Goal: Task Accomplishment & Management: Use online tool/utility

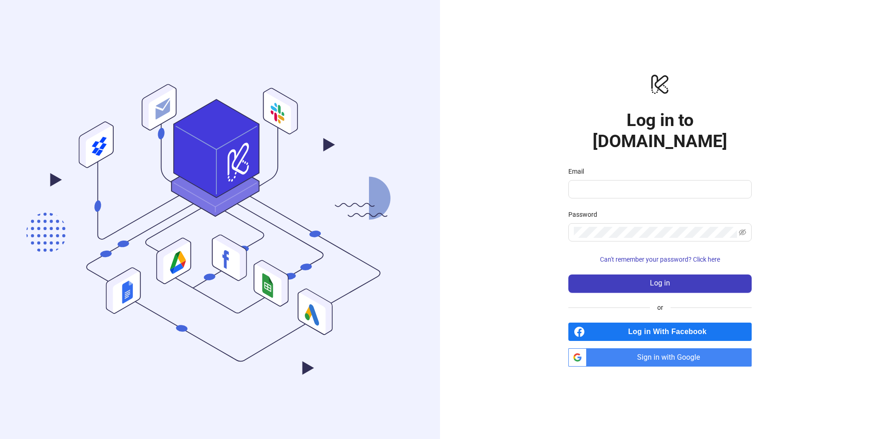
click at [660, 348] on span "Sign in with Google" at bounding box center [671, 357] width 161 height 18
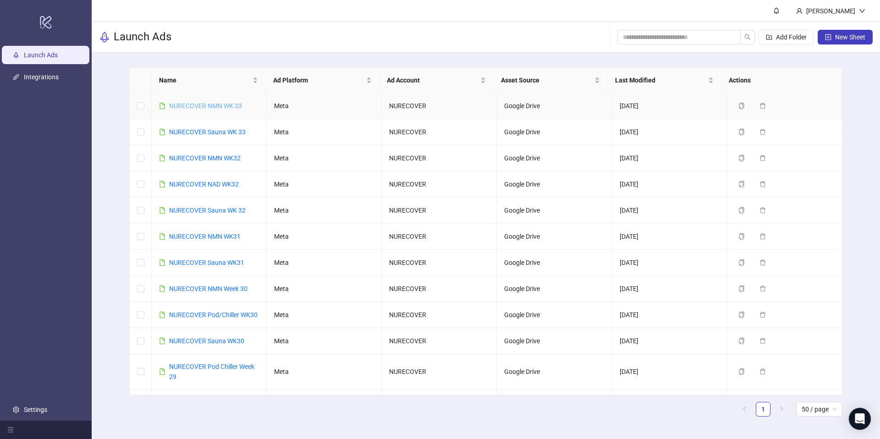
click at [200, 105] on link "NURECOVER NMN WK 33" at bounding box center [205, 105] width 73 height 7
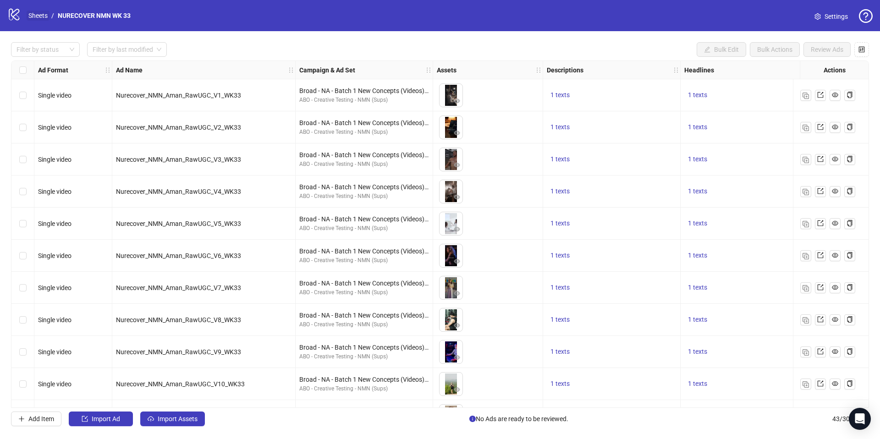
click at [42, 15] on link "Sheets" at bounding box center [38, 16] width 23 height 10
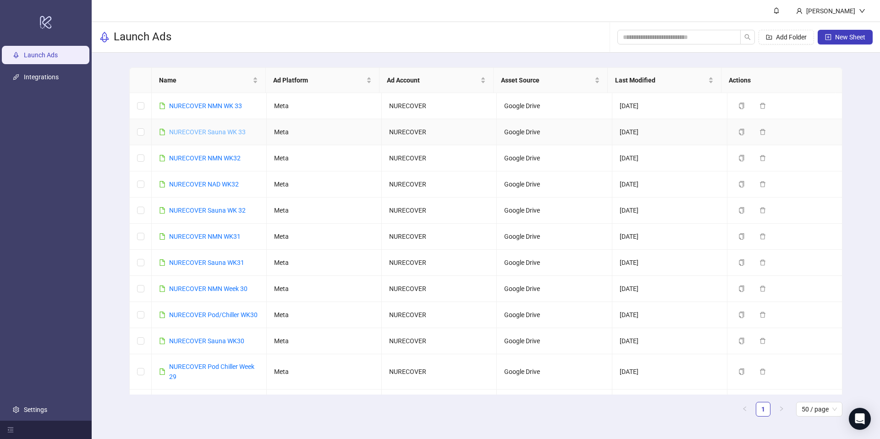
click at [217, 133] on link "NURECOVER Sauna WK 33" at bounding box center [207, 131] width 77 height 7
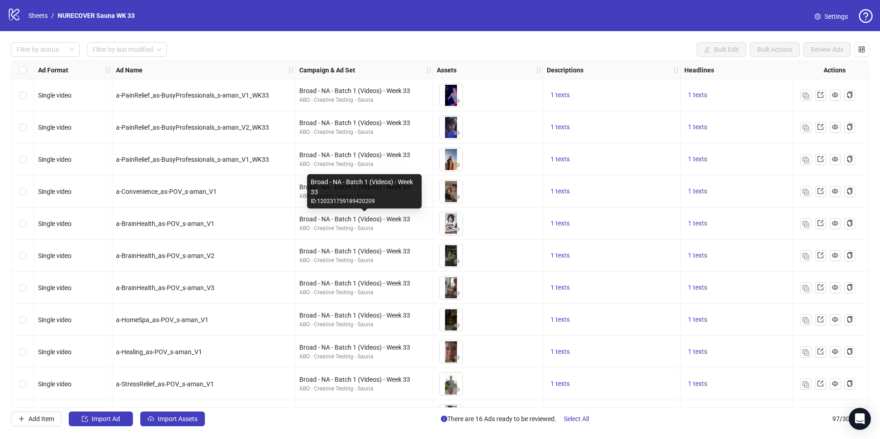
scroll to position [2, 0]
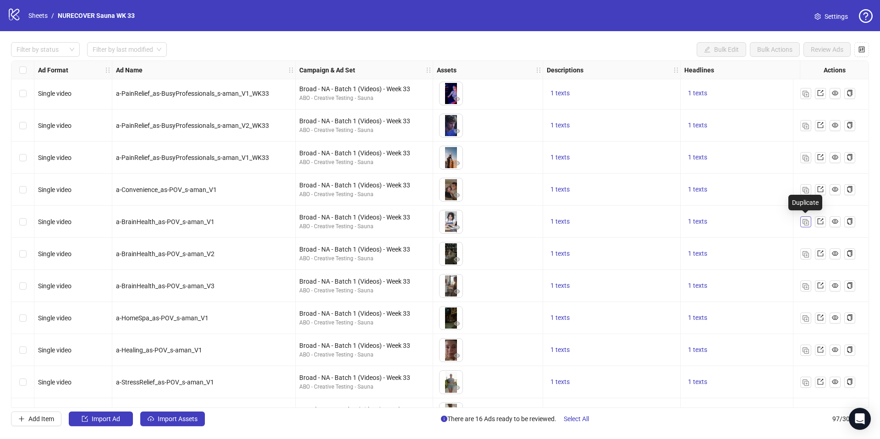
click at [807, 223] on img "button" at bounding box center [806, 222] width 6 height 6
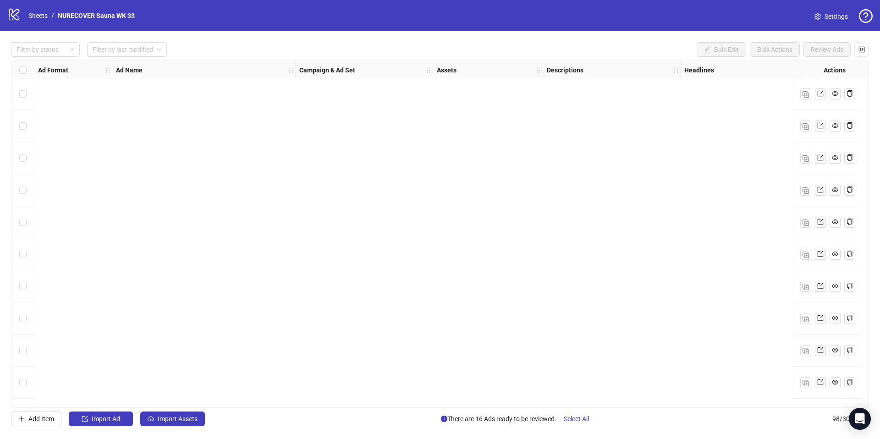
scroll to position [2821, 0]
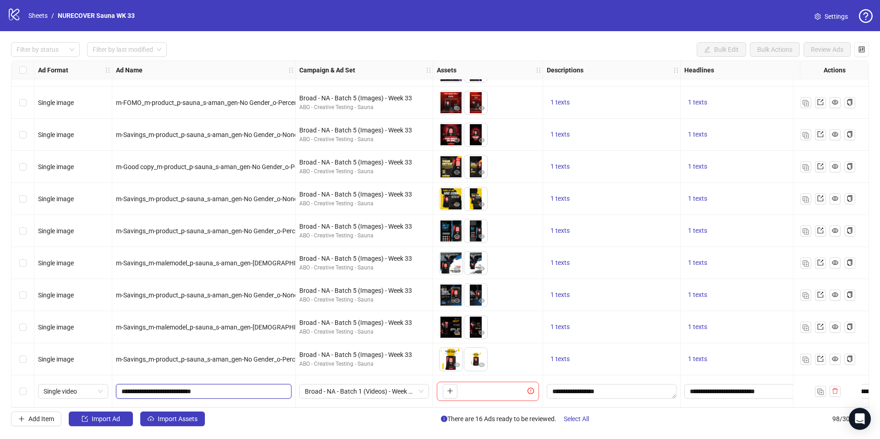
click at [161, 389] on input "**********" at bounding box center [203, 392] width 163 height 10
paste input "text"
type input "**********"
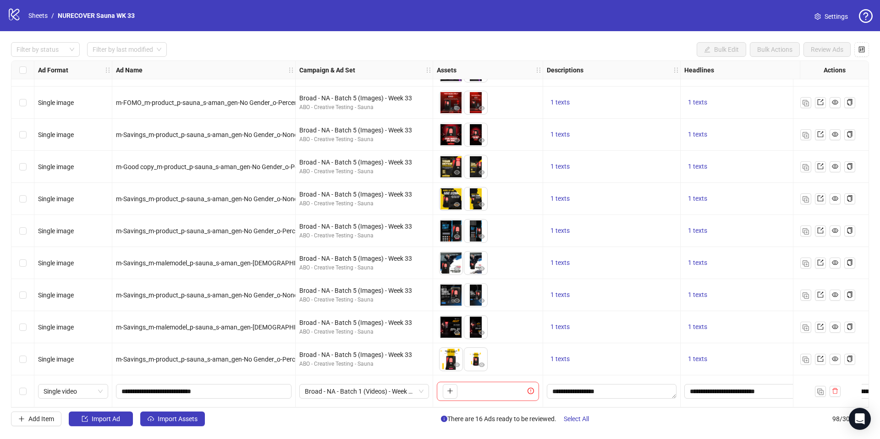
click at [189, 370] on div "m-Savings_m-product_p-sauna_s-aman_gen-No Gender_o-Percentage Off_c-White_v-v2_…" at bounding box center [203, 359] width 183 height 32
click at [448, 388] on icon "plus" at bounding box center [450, 391] width 6 height 6
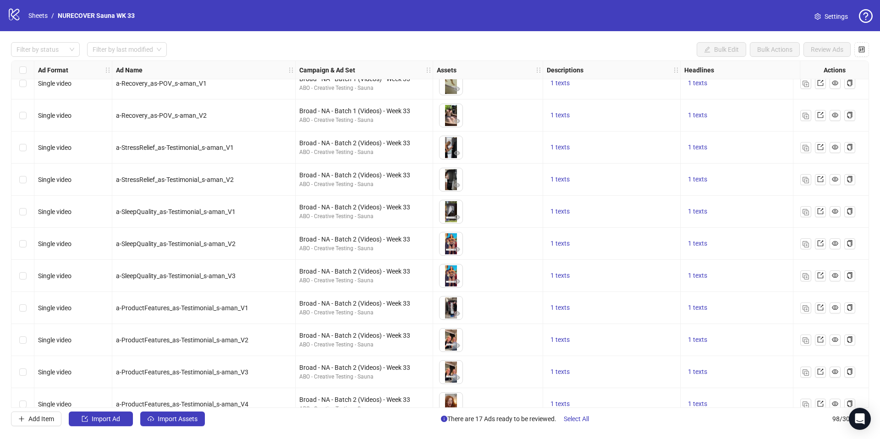
scroll to position [299, 0]
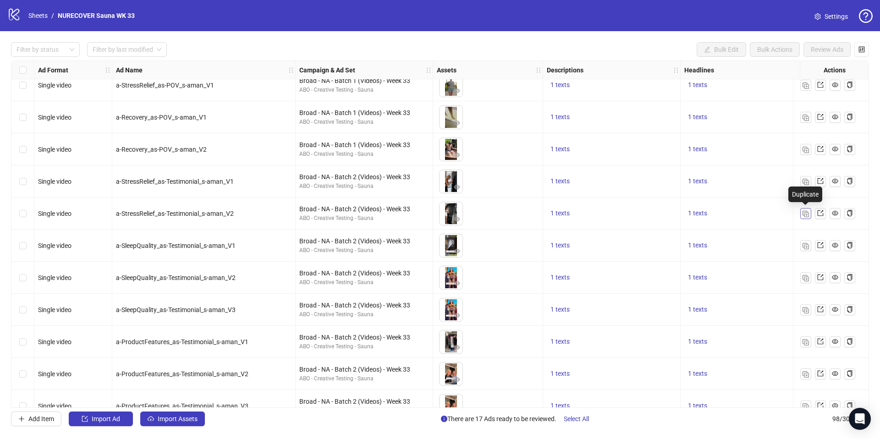
click at [804, 216] on img "button" at bounding box center [806, 214] width 6 height 6
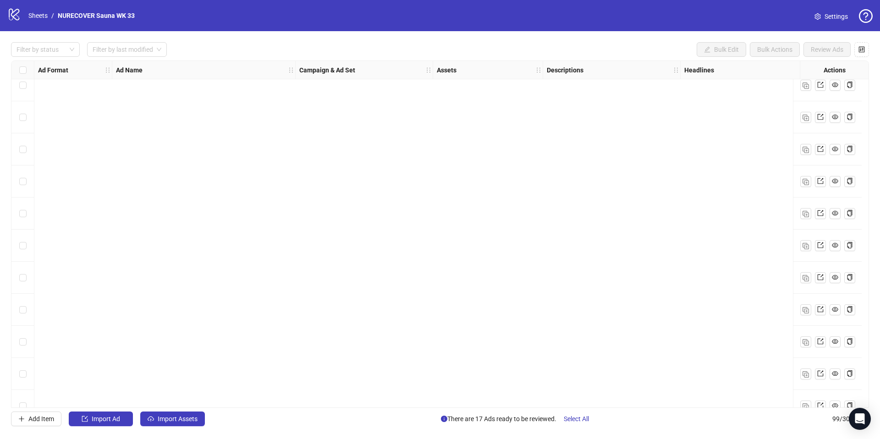
scroll to position [2853, 0]
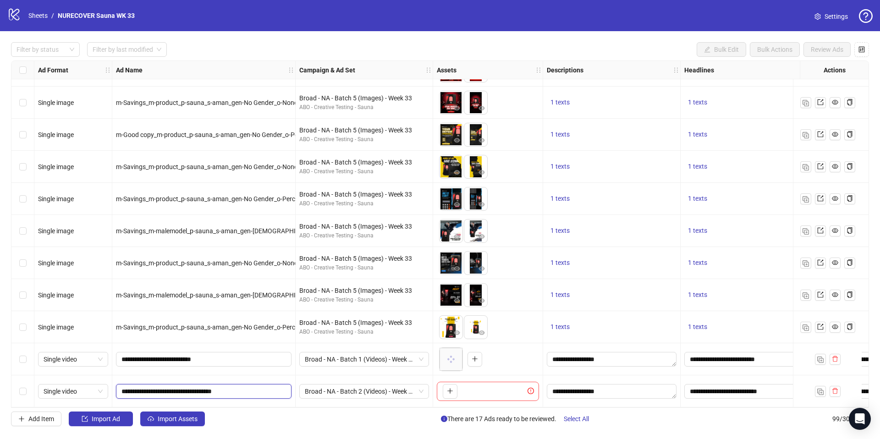
click at [196, 388] on input "**********" at bounding box center [203, 392] width 163 height 10
paste input "*********"
type input "**********"
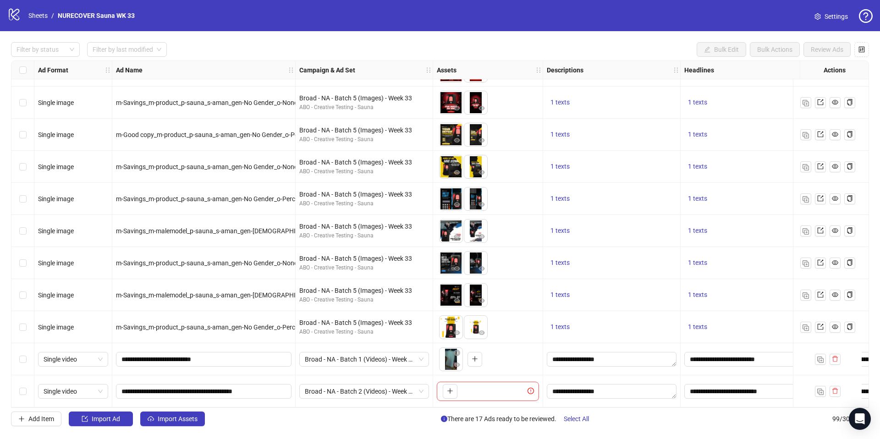
click at [232, 371] on div "**********" at bounding box center [203, 359] width 183 height 32
click at [452, 391] on icon "plus" at bounding box center [450, 391] width 5 height 0
click at [588, 423] on button "Select All" at bounding box center [577, 419] width 40 height 15
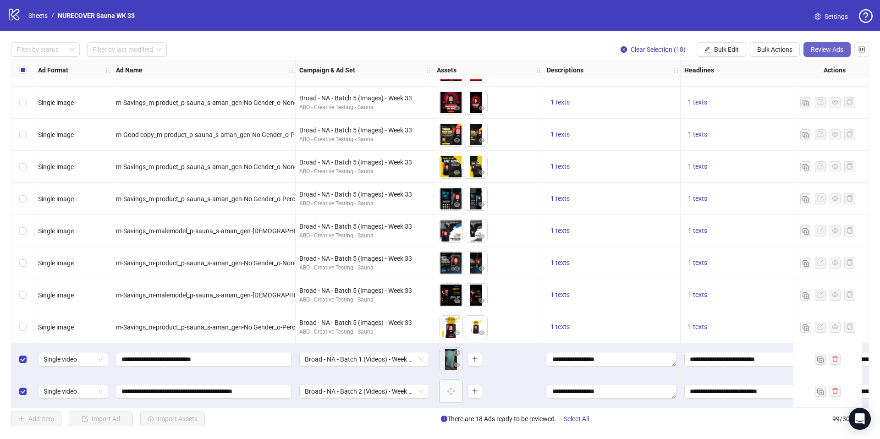
click at [831, 49] on span "Review Ads" at bounding box center [827, 49] width 33 height 7
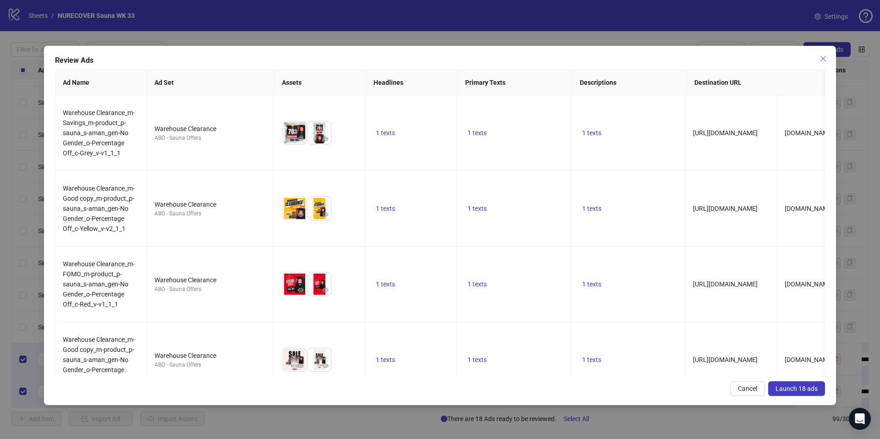
click at [802, 386] on span "Launch 18 ads" at bounding box center [797, 388] width 42 height 7
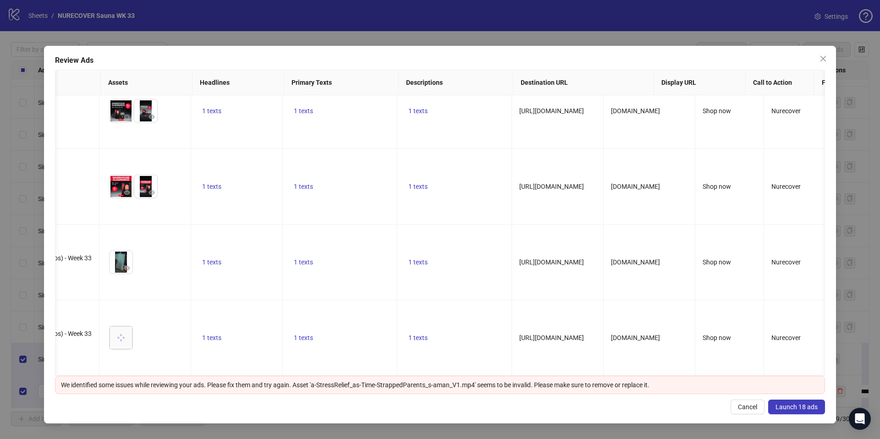
scroll to position [0, 0]
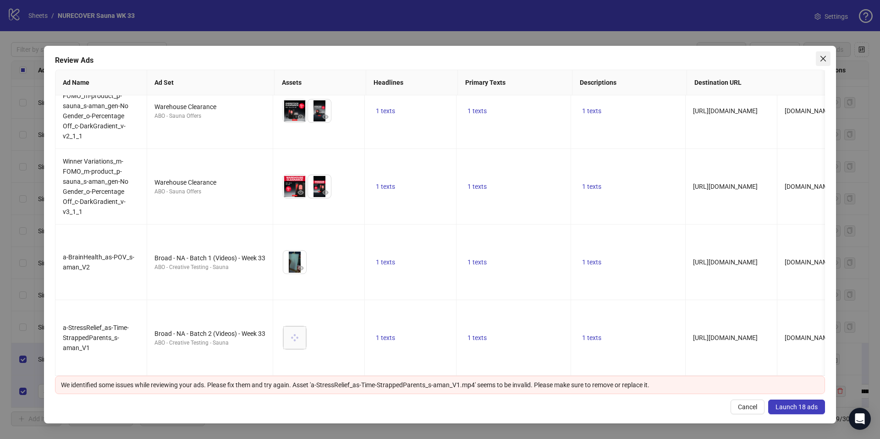
click at [818, 58] on span "Close" at bounding box center [823, 58] width 15 height 7
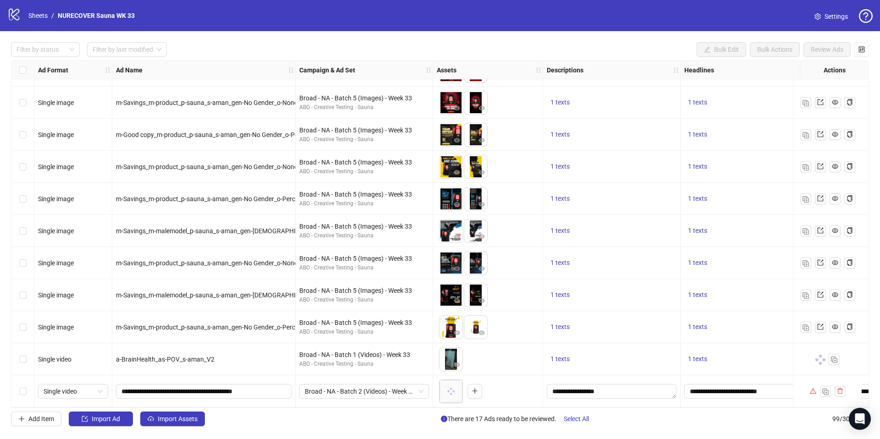
drag, startPoint x: 485, startPoint y: 407, endPoint x: 536, endPoint y: 404, distance: 51.4
click at [547, 404] on div "Ad Format Ad Name Campaign & Ad Set Assets Descriptions Headlines Primary Texts…" at bounding box center [440, 235] width 858 height 348
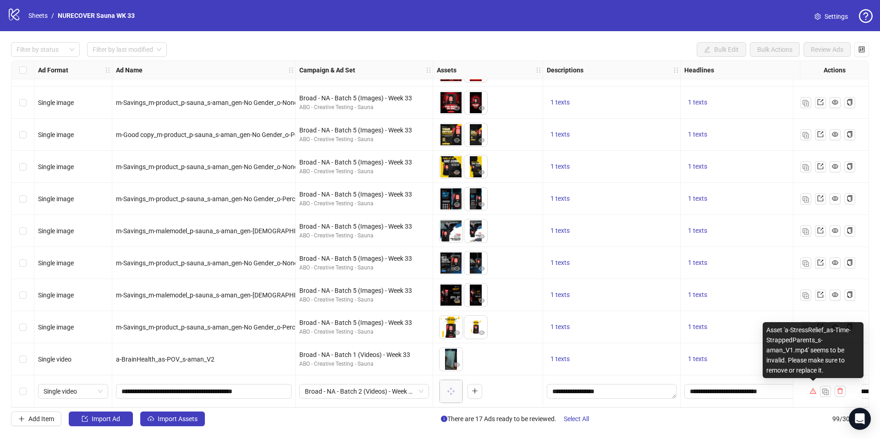
click at [814, 388] on icon "warning" at bounding box center [813, 391] width 6 height 6
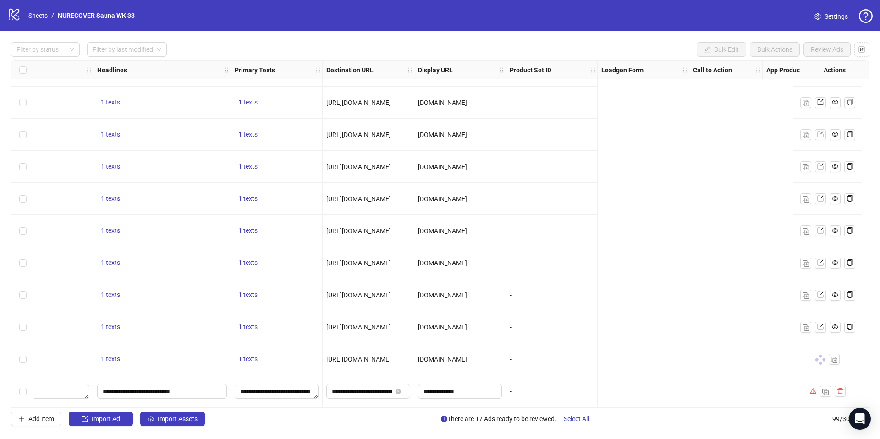
scroll to position [2853, 0]
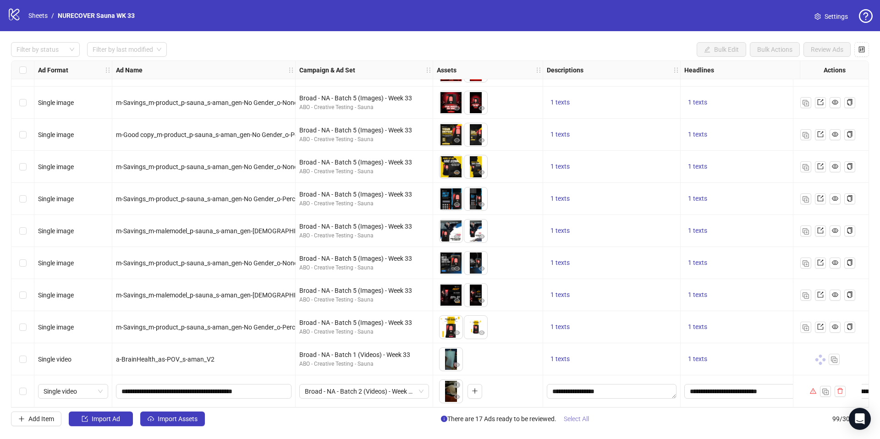
click at [581, 420] on span "Select All" at bounding box center [576, 418] width 25 height 7
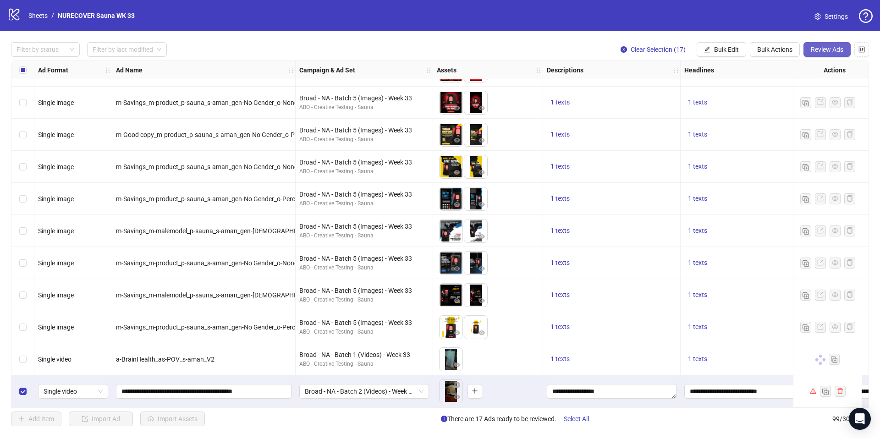
click at [832, 49] on span "Review Ads" at bounding box center [827, 49] width 33 height 7
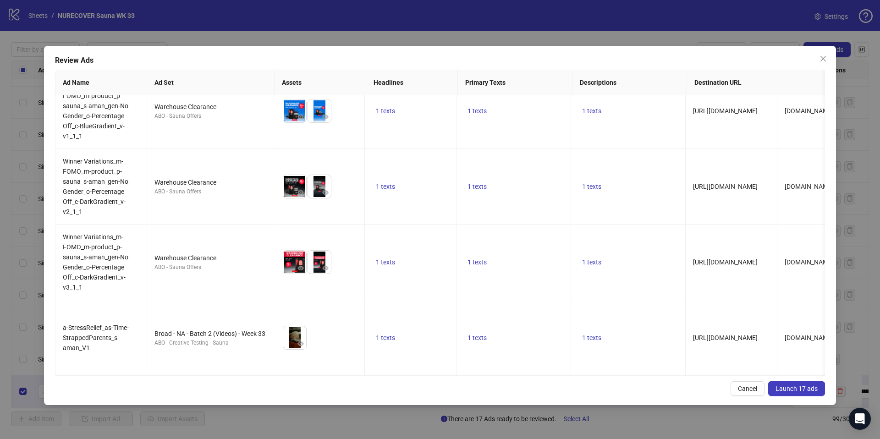
click at [804, 387] on span "Launch 17 ads" at bounding box center [797, 388] width 42 height 7
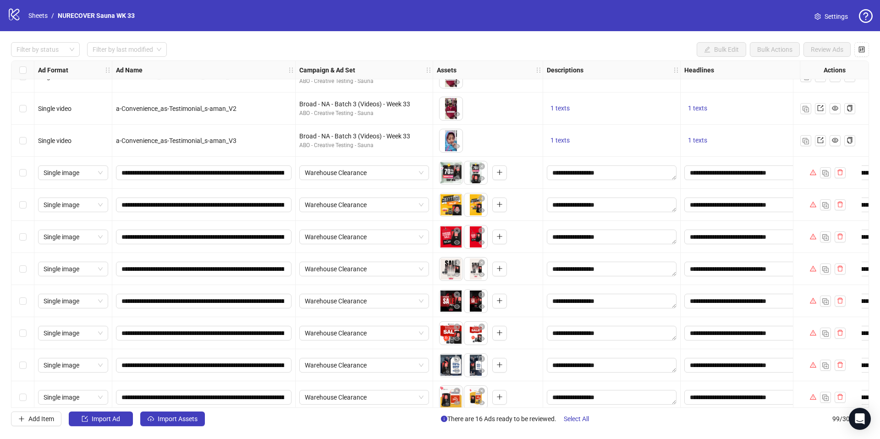
scroll to position [1071, 0]
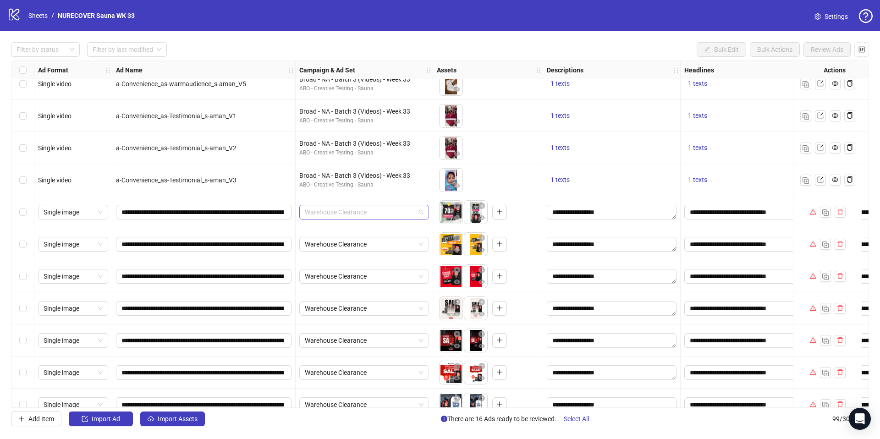
click at [398, 210] on span "Warehouse Clearance" at bounding box center [364, 212] width 119 height 14
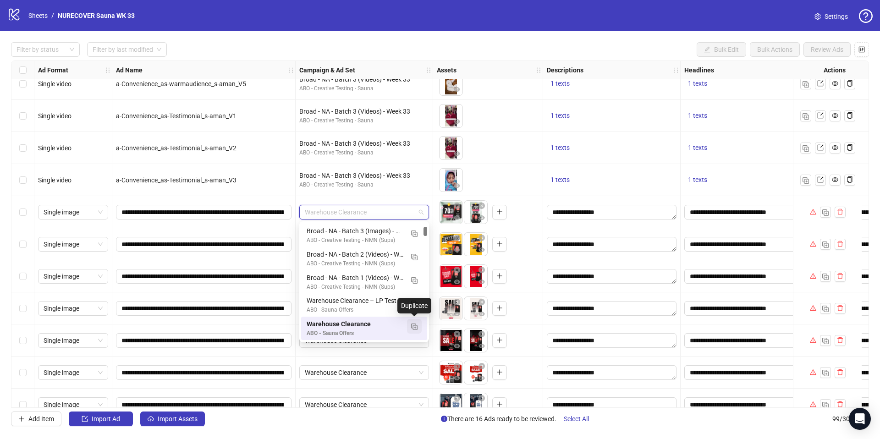
click at [413, 327] on img "button" at bounding box center [414, 327] width 6 height 6
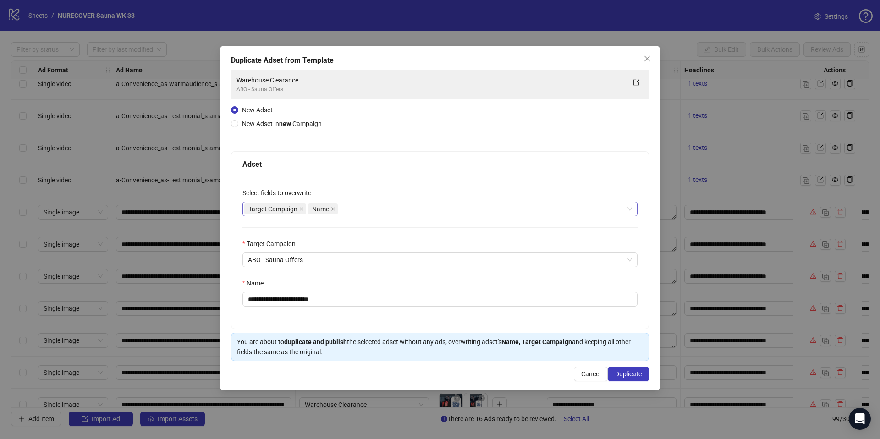
click at [356, 211] on div "Target Campaign Name" at bounding box center [435, 209] width 382 height 13
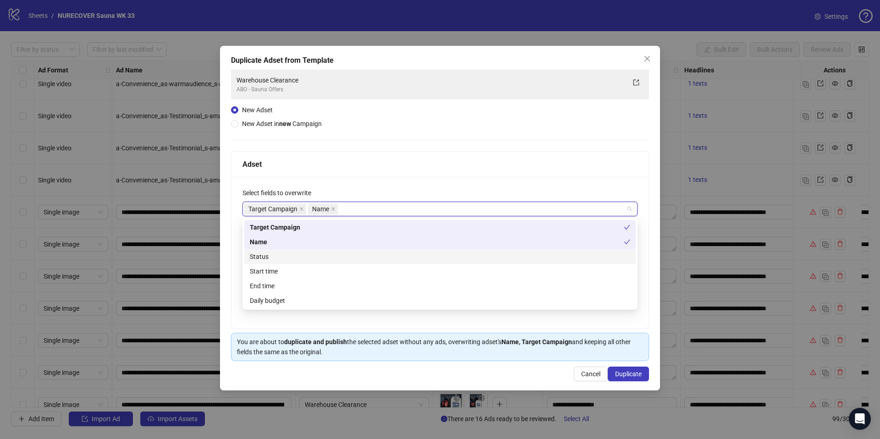
click at [320, 256] on div "Status" at bounding box center [440, 257] width 381 height 10
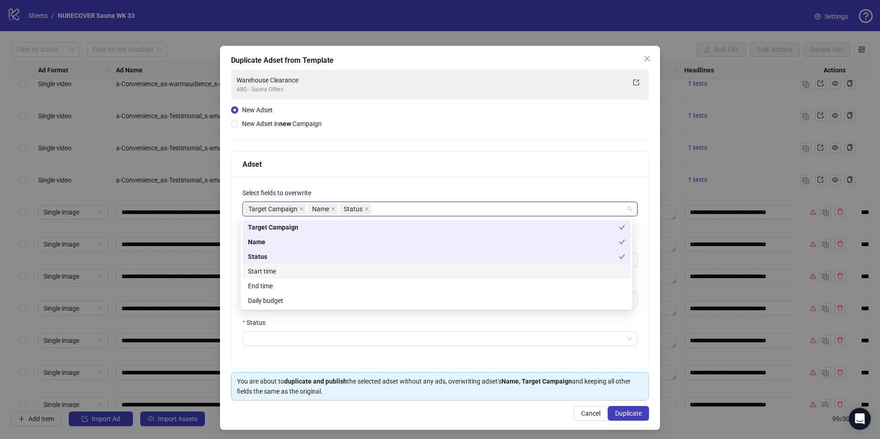
click at [314, 276] on div "Start time" at bounding box center [436, 271] width 377 height 10
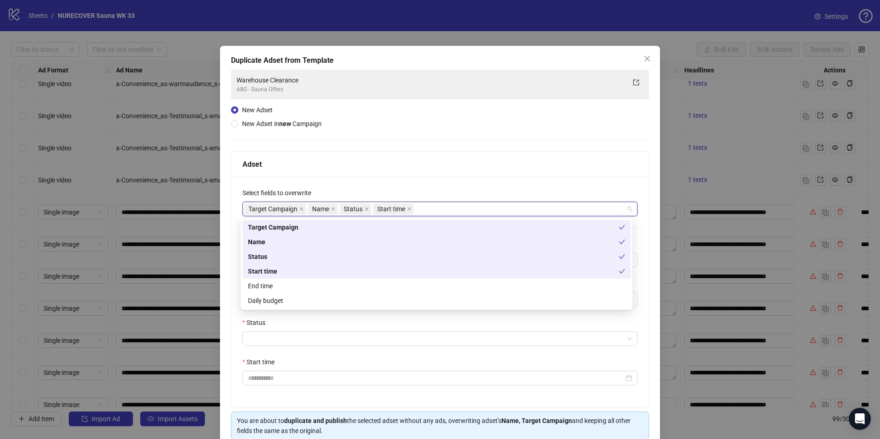
click at [311, 275] on div "Start time" at bounding box center [433, 271] width 371 height 10
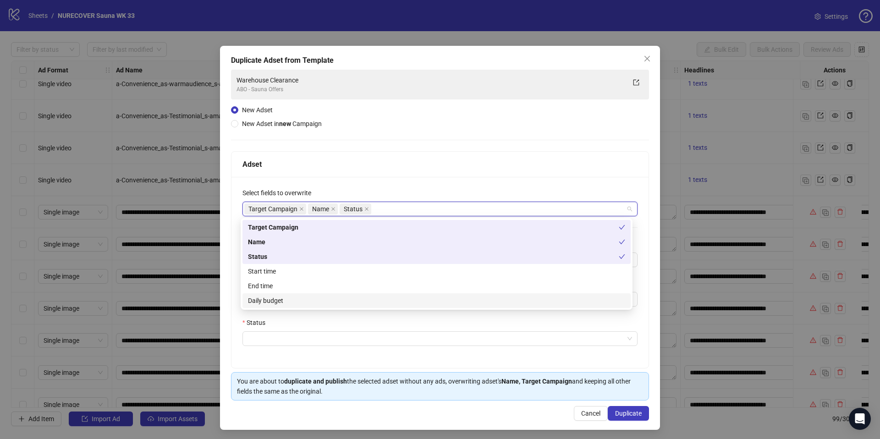
click at [305, 299] on div "Daily budget" at bounding box center [436, 301] width 377 height 10
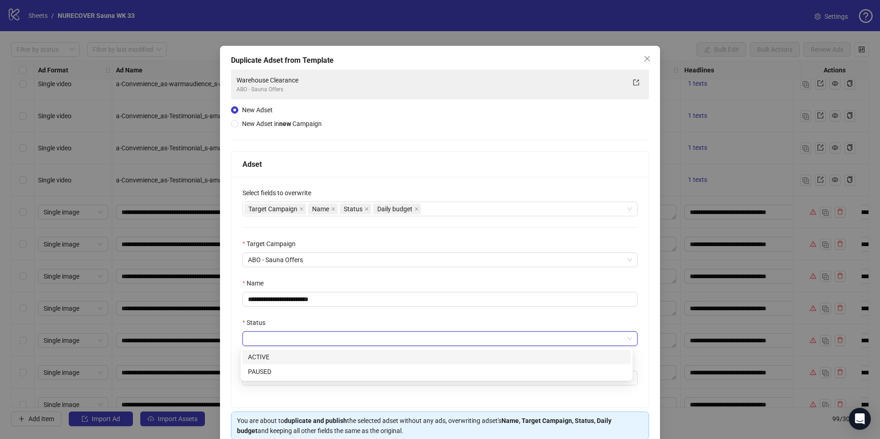
click at [294, 340] on input "Status" at bounding box center [436, 339] width 376 height 14
click at [290, 355] on div "ACTIVE" at bounding box center [436, 357] width 377 height 10
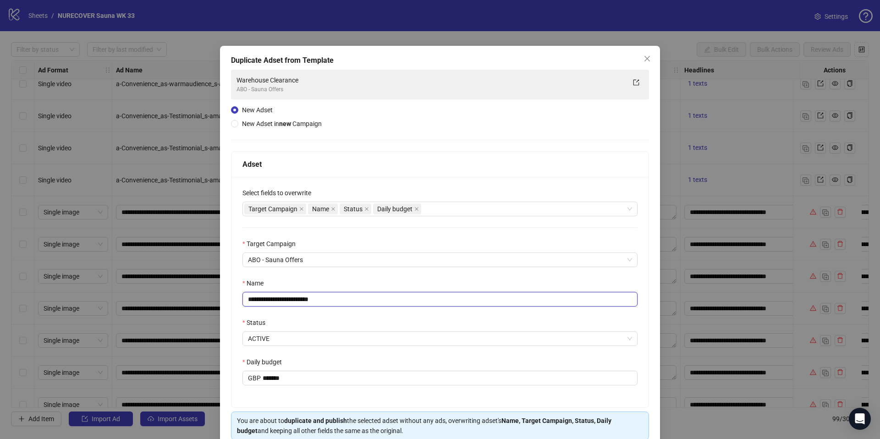
drag, startPoint x: 351, startPoint y: 299, endPoint x: 310, endPoint y: 298, distance: 41.7
click at [310, 298] on input "**********" at bounding box center [440, 299] width 395 height 15
type input "**********"
click at [359, 318] on div "Status" at bounding box center [440, 325] width 395 height 14
click at [326, 383] on input "*******" at bounding box center [450, 378] width 375 height 14
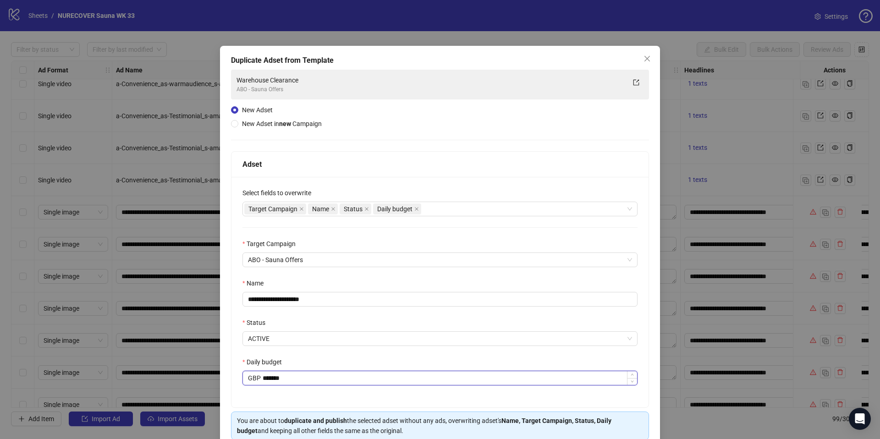
click at [326, 383] on input "*******" at bounding box center [450, 378] width 375 height 14
type input "******"
click at [321, 362] on div "Daily budget" at bounding box center [440, 364] width 395 height 14
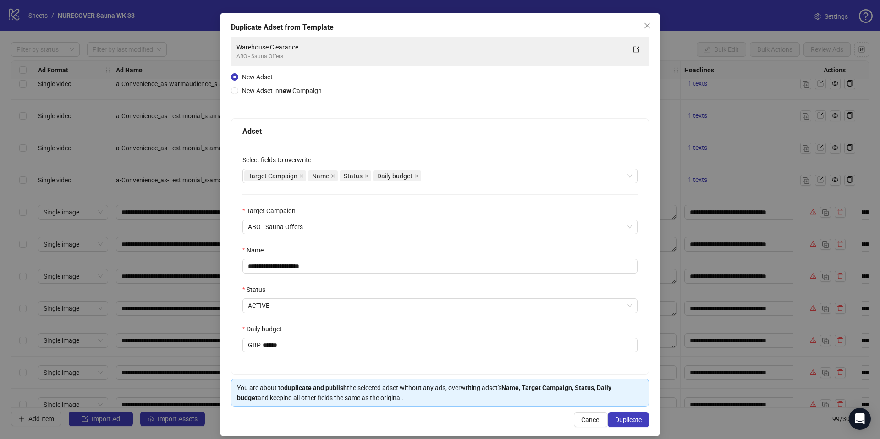
scroll to position [41, 0]
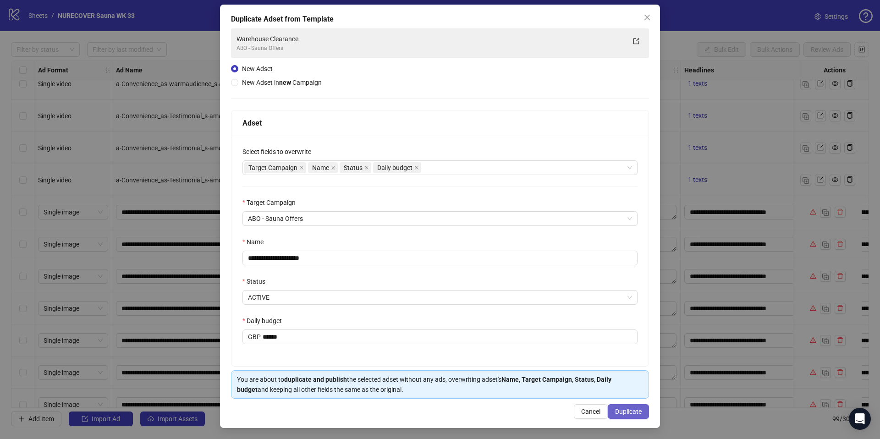
click at [625, 409] on span "Duplicate" at bounding box center [628, 411] width 27 height 7
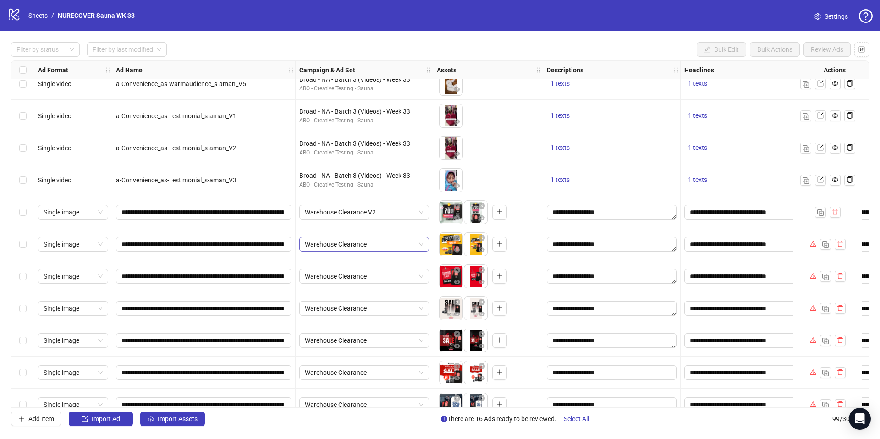
click at [395, 244] on span "Warehouse Clearance" at bounding box center [364, 245] width 119 height 14
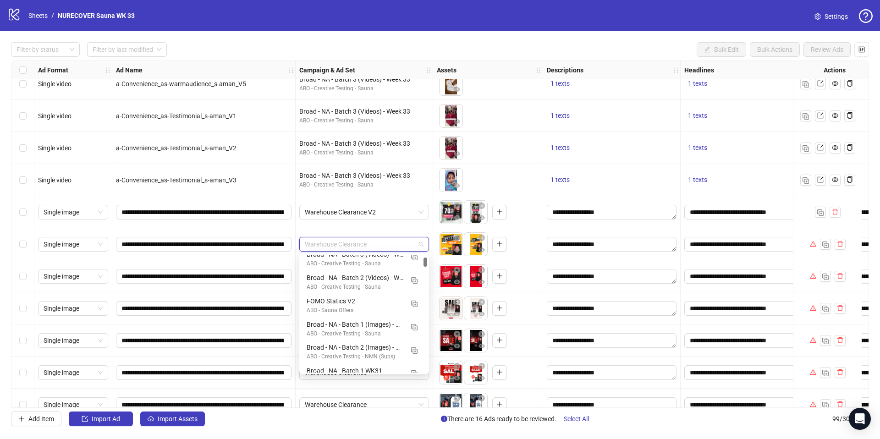
scroll to position [0, 0]
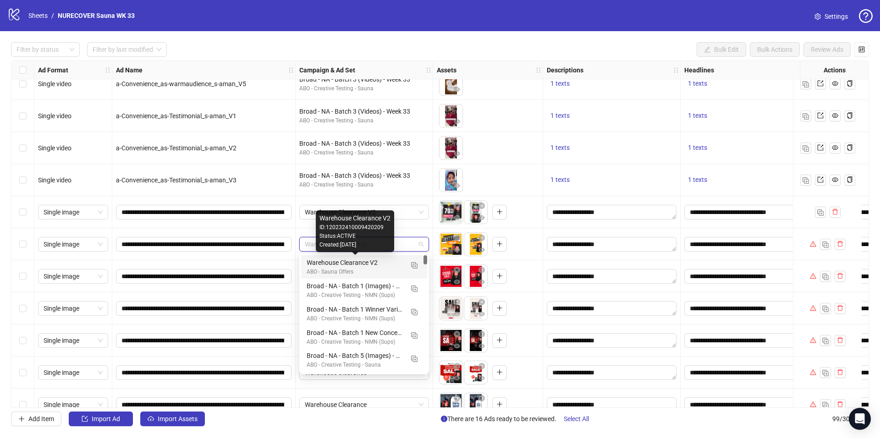
click at [380, 268] on div "ABO - Sauna Offers" at bounding box center [355, 272] width 97 height 9
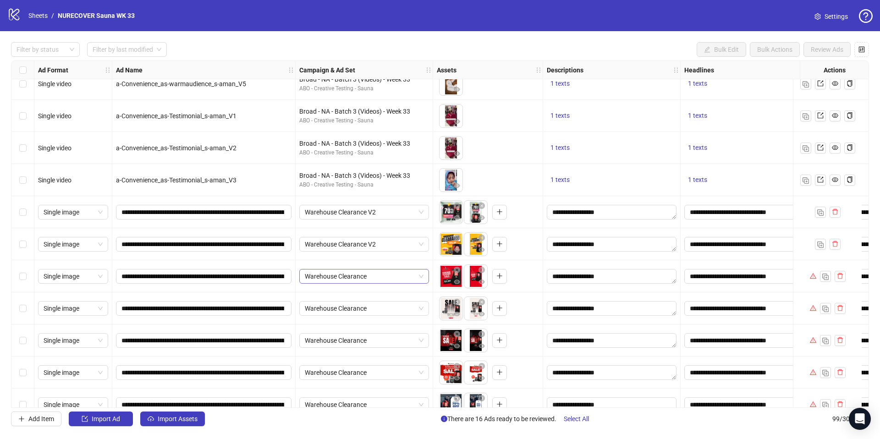
click at [389, 272] on span "Warehouse Clearance" at bounding box center [364, 277] width 119 height 14
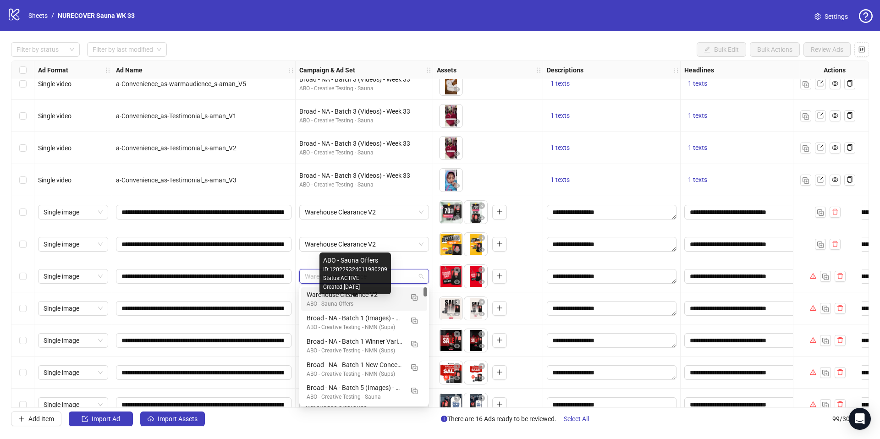
click at [384, 301] on div "ABO - Sauna Offers" at bounding box center [355, 304] width 97 height 9
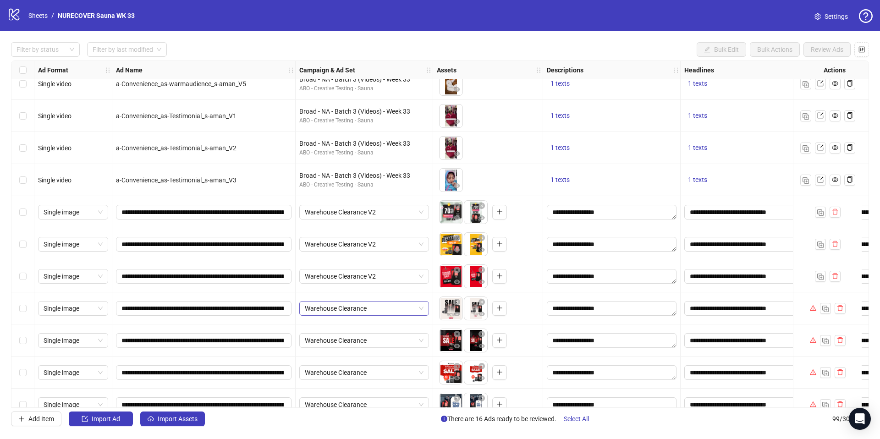
click at [386, 313] on span "Warehouse Clearance" at bounding box center [364, 309] width 119 height 14
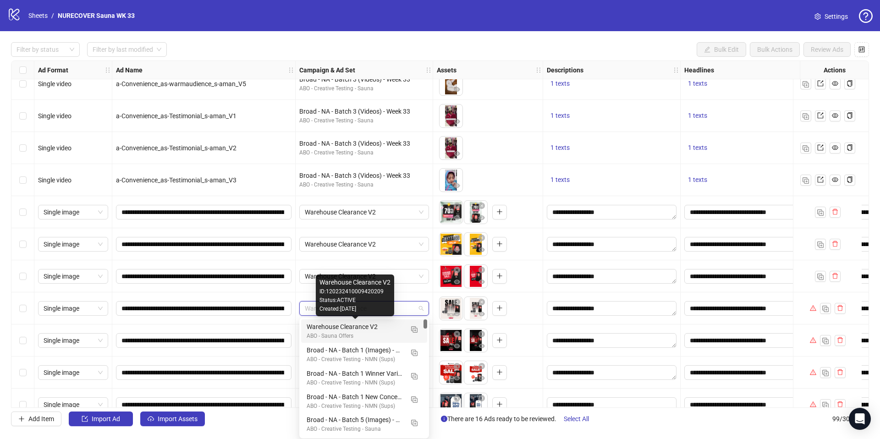
click at [391, 331] on div "Warehouse Clearance V2" at bounding box center [355, 327] width 97 height 10
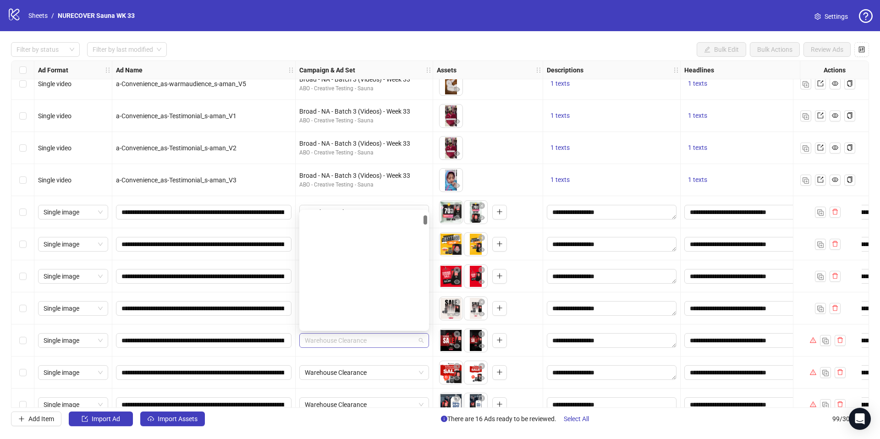
click at [387, 347] on span "Warehouse Clearance" at bounding box center [364, 341] width 119 height 14
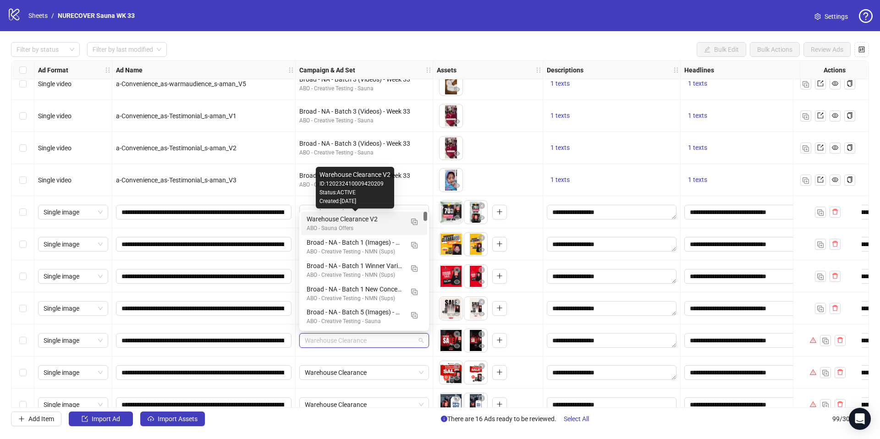
click at [395, 219] on div "Warehouse Clearance V2" at bounding box center [355, 219] width 97 height 10
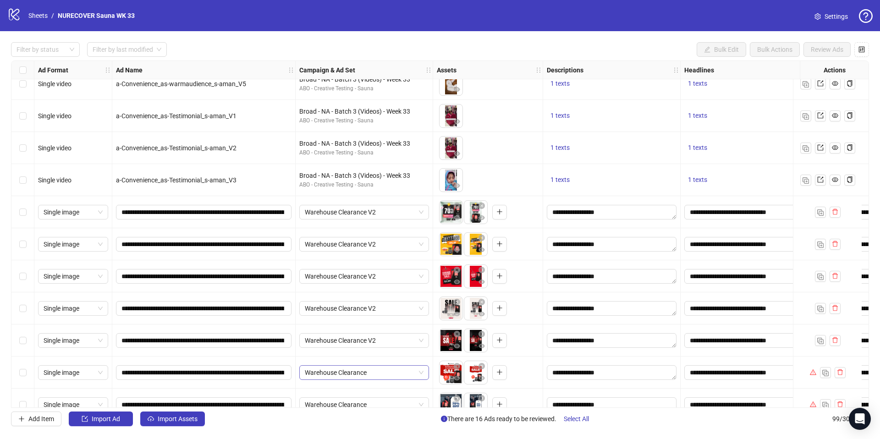
click at [392, 370] on span "Warehouse Clearance" at bounding box center [364, 373] width 119 height 14
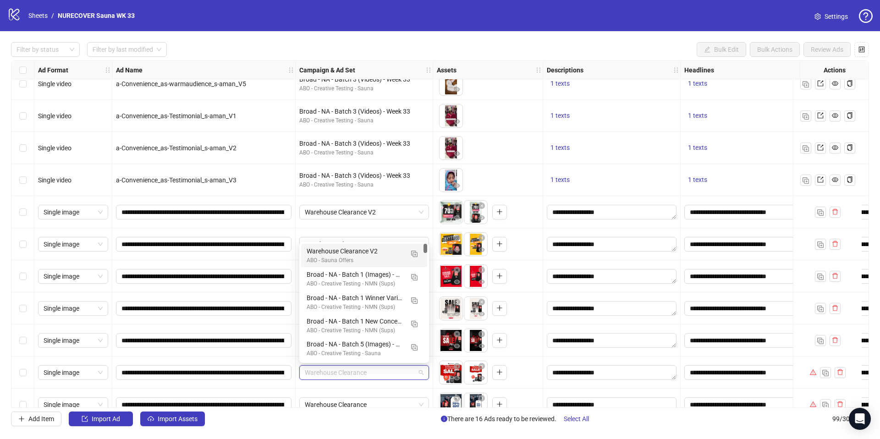
click at [395, 255] on div "Warehouse Clearance V2" at bounding box center [355, 251] width 97 height 10
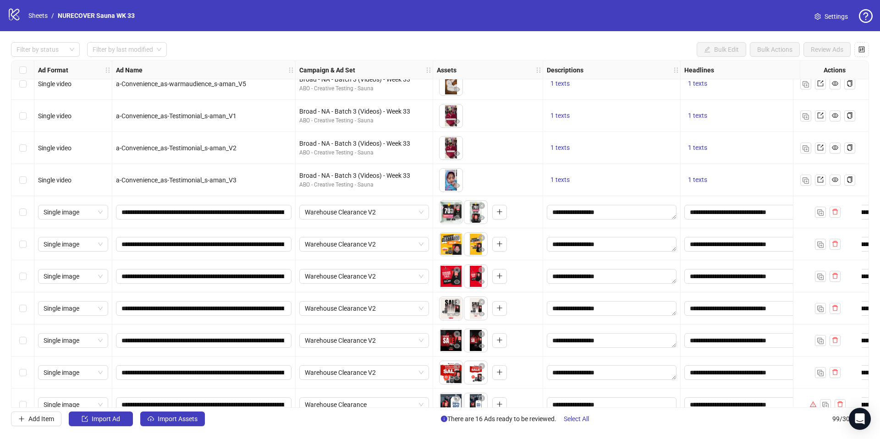
scroll to position [1130, 0]
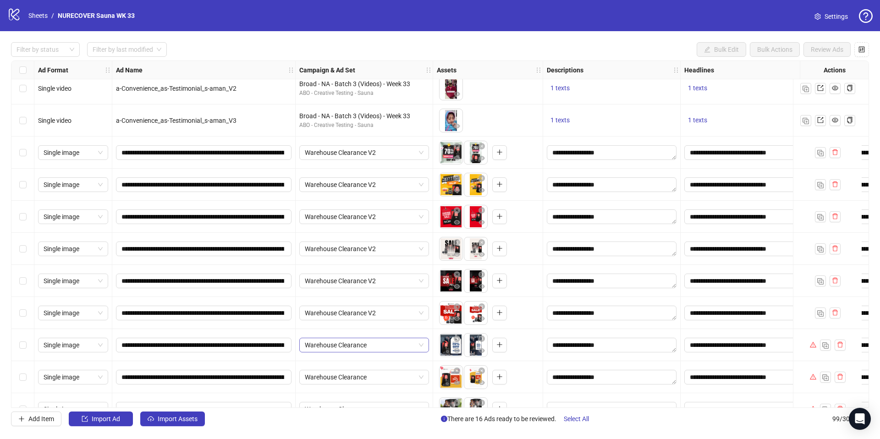
click at [387, 346] on span "Warehouse Clearance" at bounding box center [364, 345] width 119 height 14
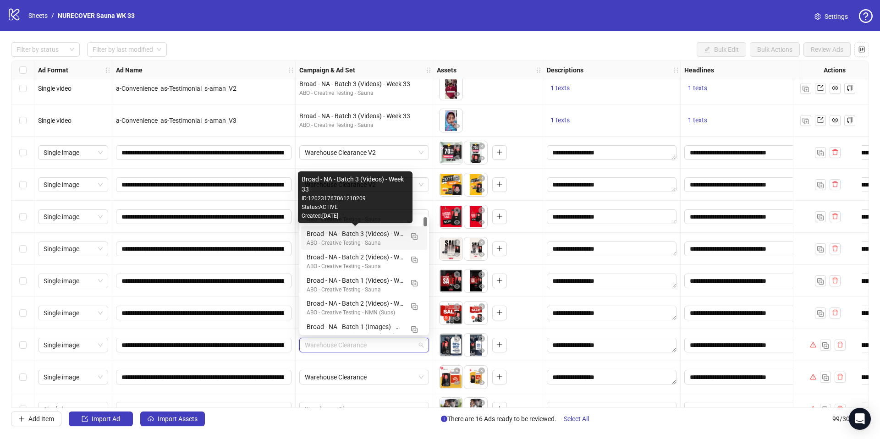
scroll to position [0, 0]
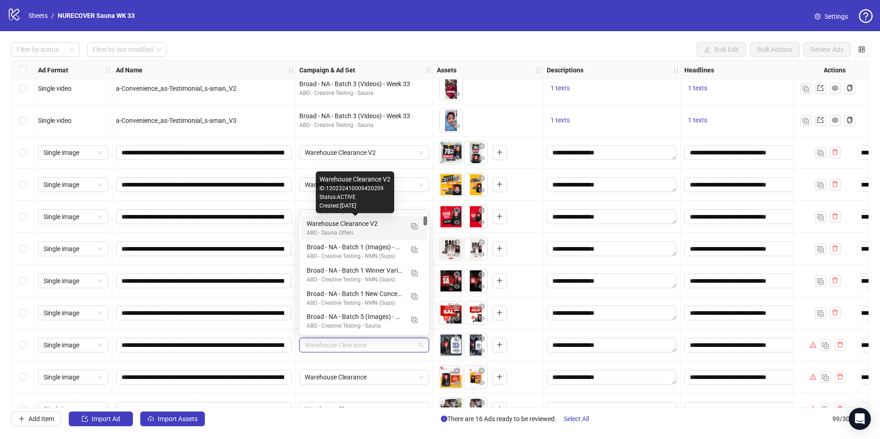
click at [392, 228] on div "Warehouse Clearance V2" at bounding box center [355, 224] width 97 height 10
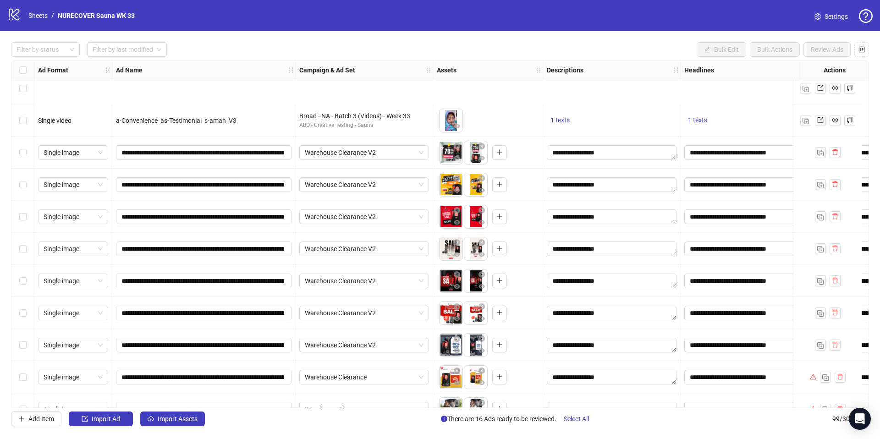
scroll to position [1223, 0]
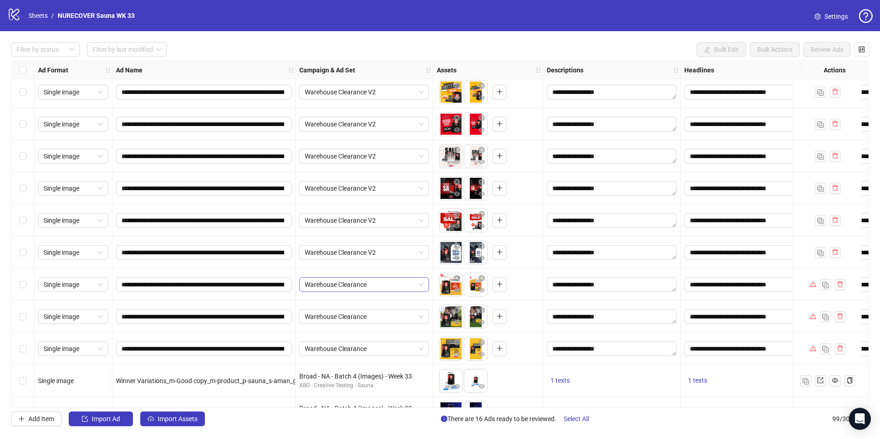
click at [392, 289] on span "Warehouse Clearance" at bounding box center [364, 285] width 119 height 14
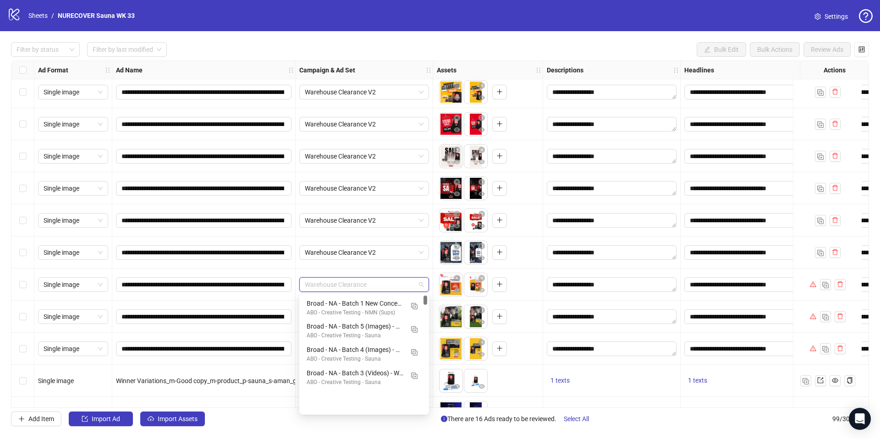
scroll to position [0, 0]
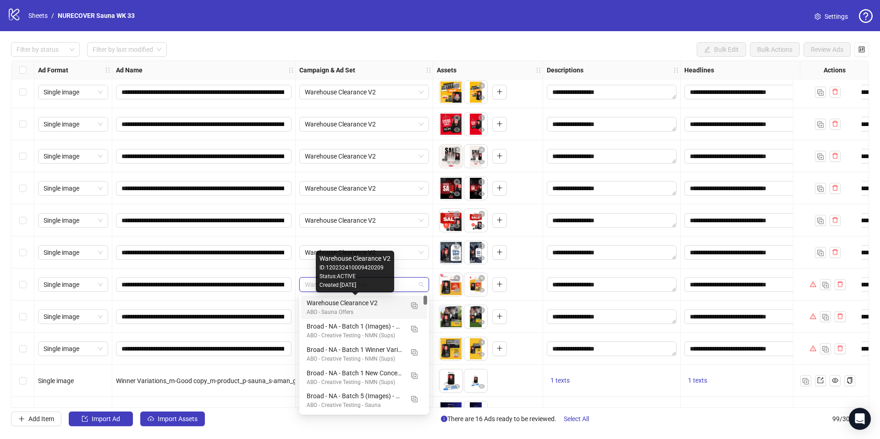
click at [395, 306] on div "Warehouse Clearance V2" at bounding box center [355, 303] width 97 height 10
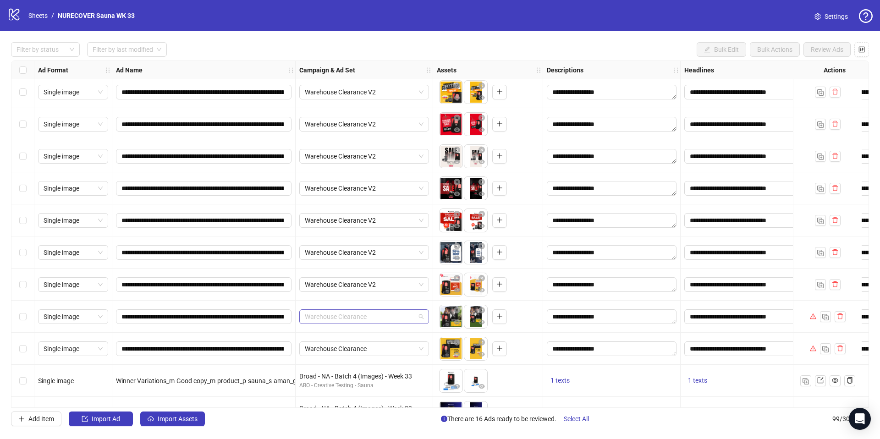
click at [393, 321] on span "Warehouse Clearance" at bounding box center [364, 317] width 119 height 14
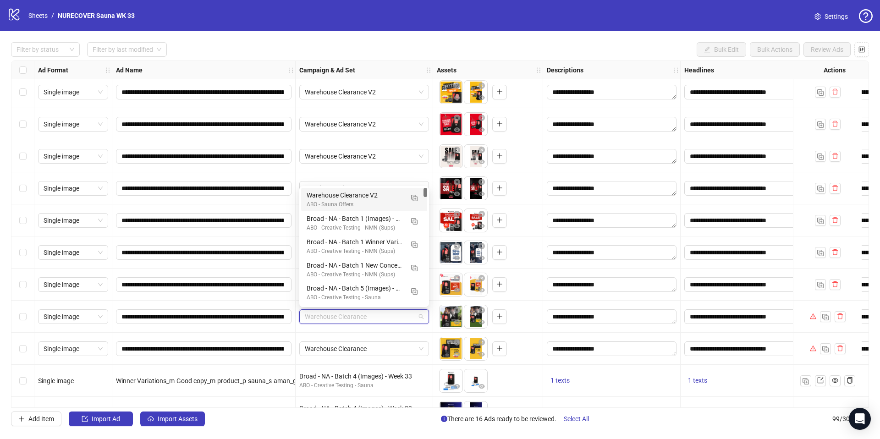
click at [389, 189] on div "Warehouse Clearance V2 ABO - Sauna Offers" at bounding box center [364, 199] width 126 height 23
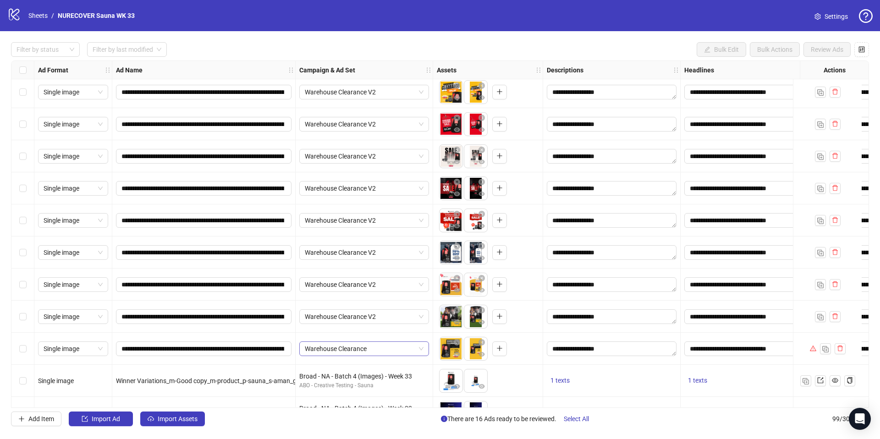
click at [372, 349] on span "Warehouse Clearance" at bounding box center [364, 349] width 119 height 14
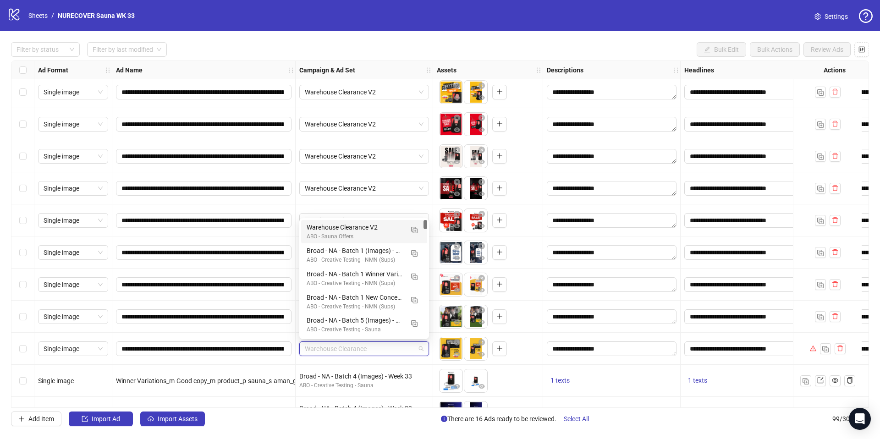
click at [394, 226] on div "Warehouse Clearance V2" at bounding box center [355, 227] width 97 height 10
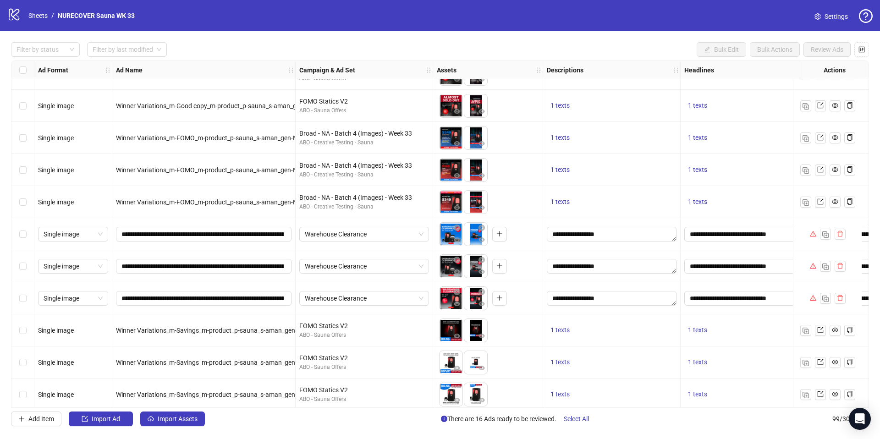
scroll to position [2001, 0]
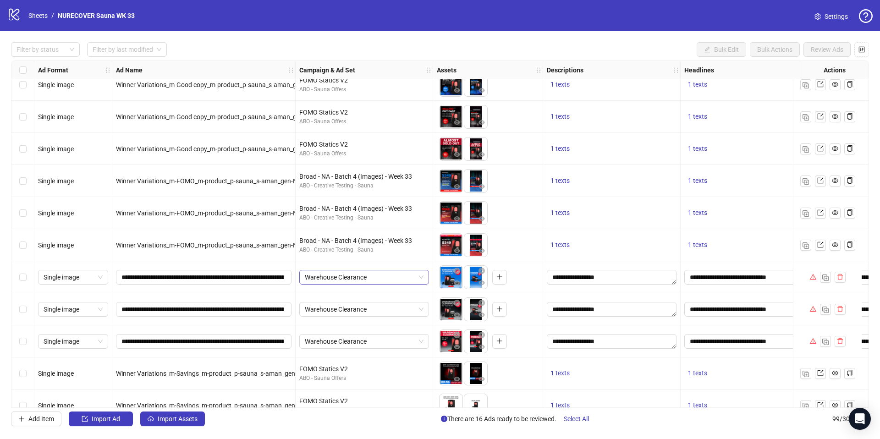
click at [400, 274] on span "Warehouse Clearance" at bounding box center [364, 278] width 119 height 14
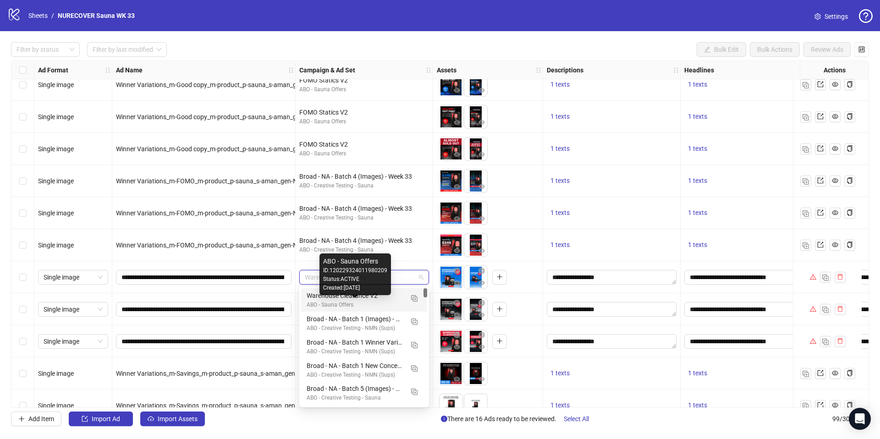
click at [395, 302] on div "ABO - Sauna Offers" at bounding box center [355, 305] width 97 height 9
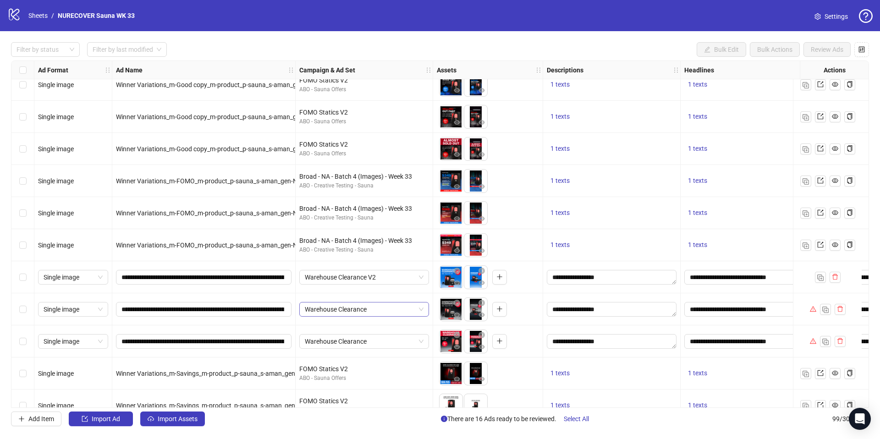
click at [385, 306] on span "Warehouse Clearance" at bounding box center [364, 310] width 119 height 14
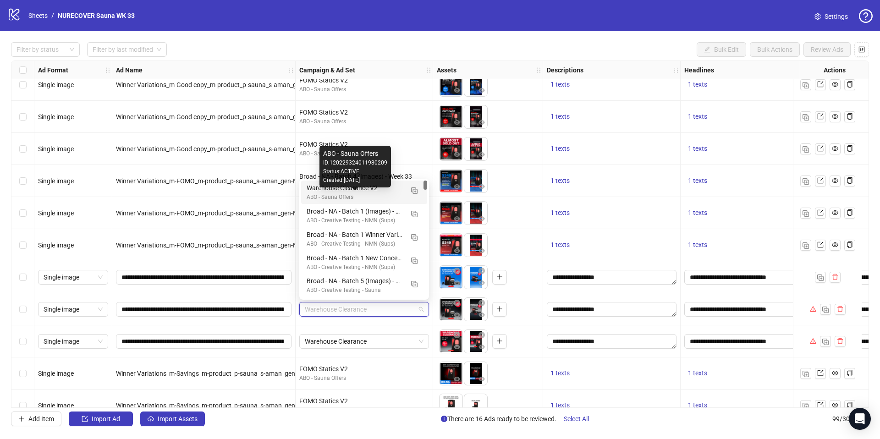
click at [386, 194] on div "ABO - Sauna Offers" at bounding box center [355, 197] width 97 height 9
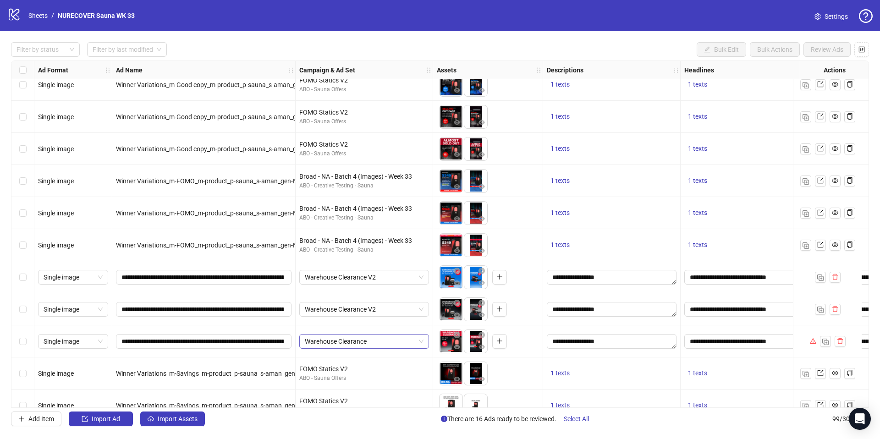
drag, startPoint x: 382, startPoint y: 343, endPoint x: 382, endPoint y: 335, distance: 8.3
click at [382, 343] on span "Warehouse Clearance" at bounding box center [364, 342] width 119 height 14
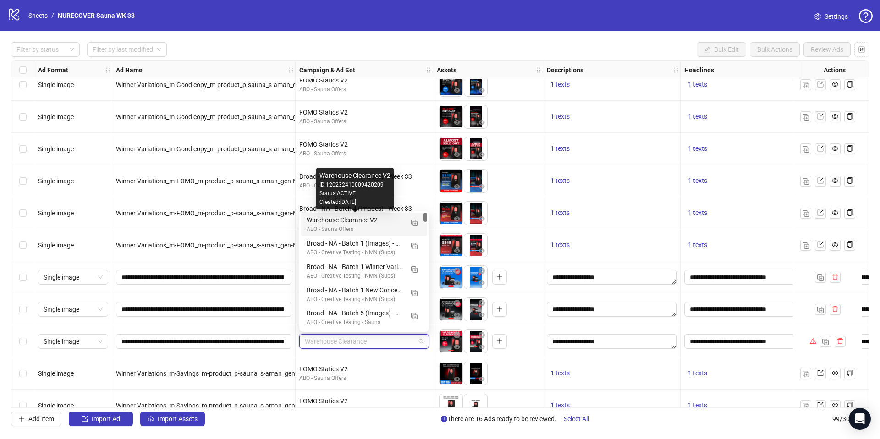
click at [386, 226] on div "ABO - Sauna Offers" at bounding box center [355, 229] width 97 height 9
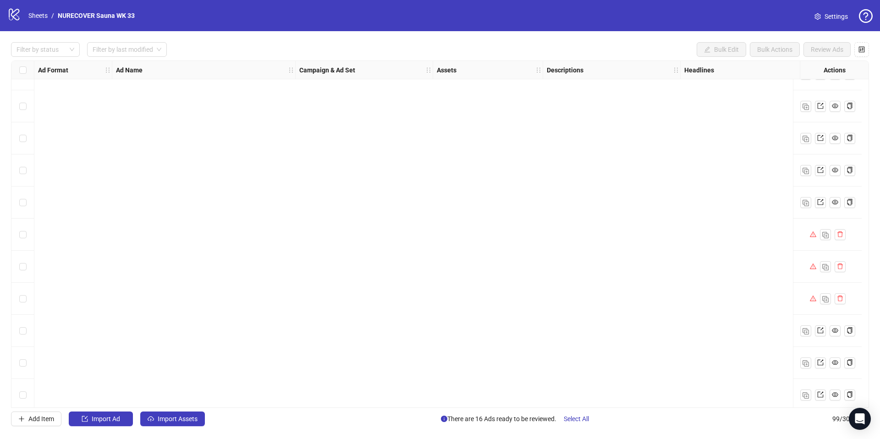
scroll to position [2853, 0]
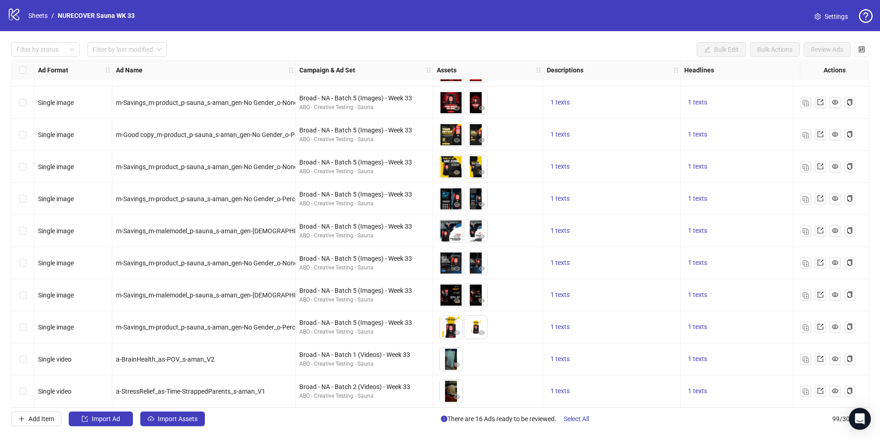
click at [578, 416] on span "Select All" at bounding box center [576, 418] width 25 height 7
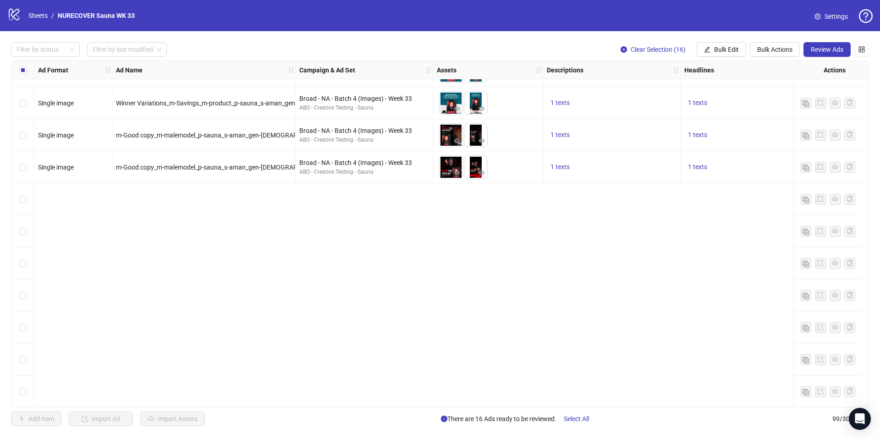
scroll to position [2170, 0]
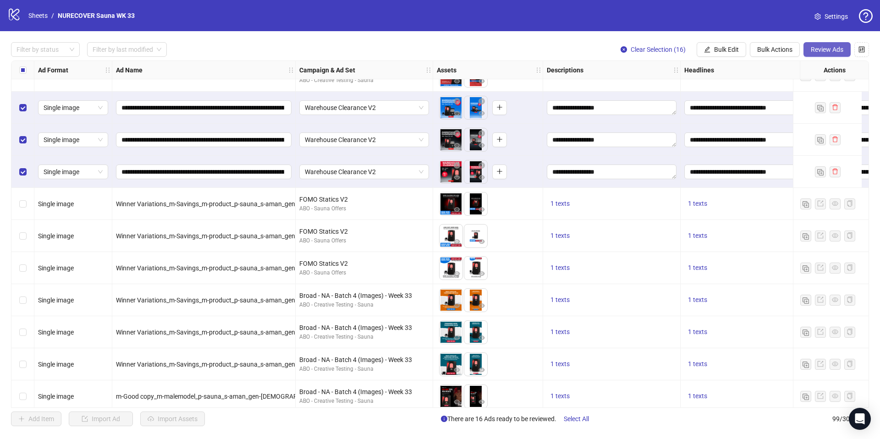
click at [834, 51] on span "Review Ads" at bounding box center [827, 49] width 33 height 7
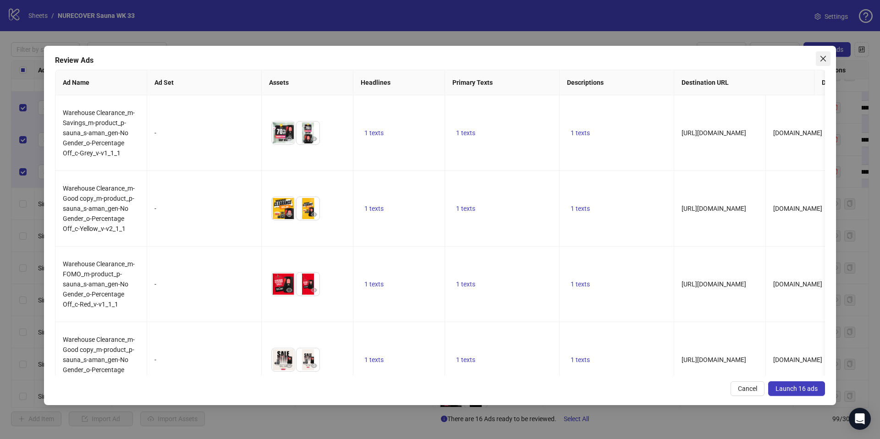
click at [828, 60] on span "Close" at bounding box center [823, 58] width 15 height 7
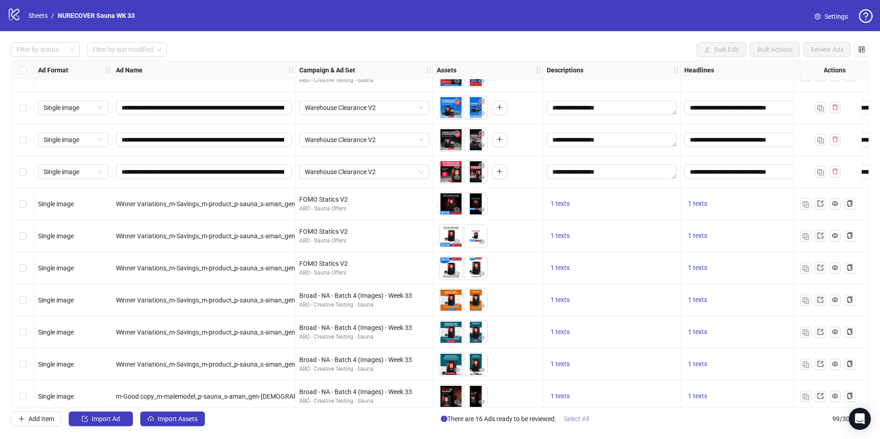
click at [581, 416] on span "Select All" at bounding box center [576, 418] width 25 height 7
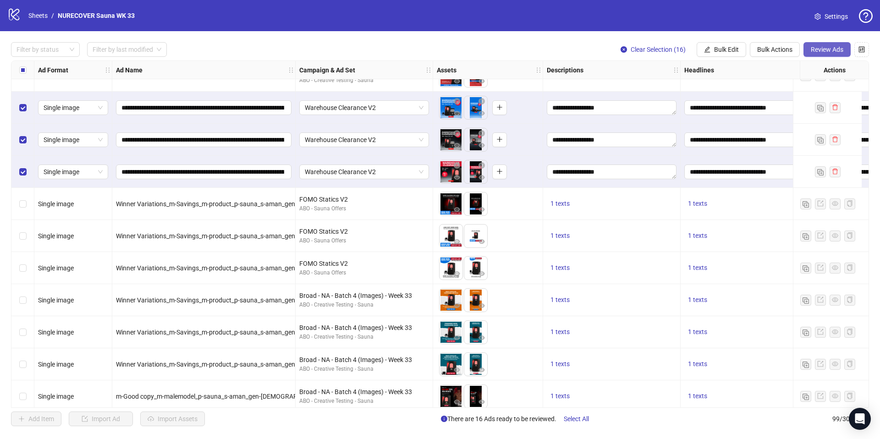
click at [830, 51] on span "Review Ads" at bounding box center [827, 49] width 33 height 7
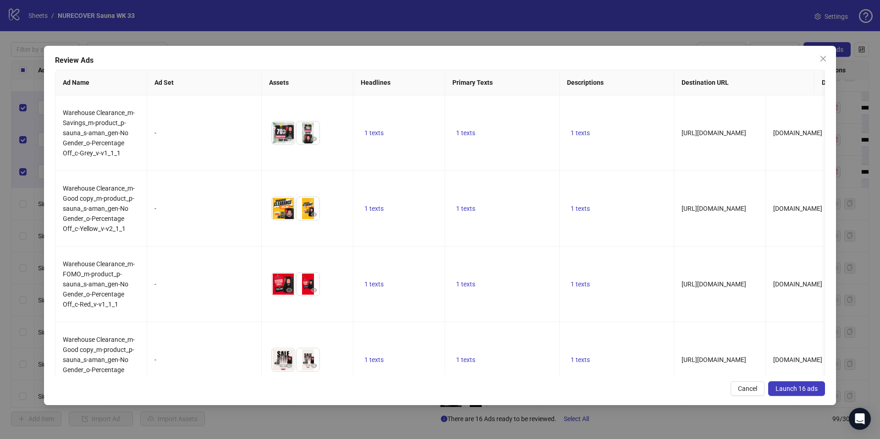
click at [800, 389] on span "Launch 16 ads" at bounding box center [797, 388] width 42 height 7
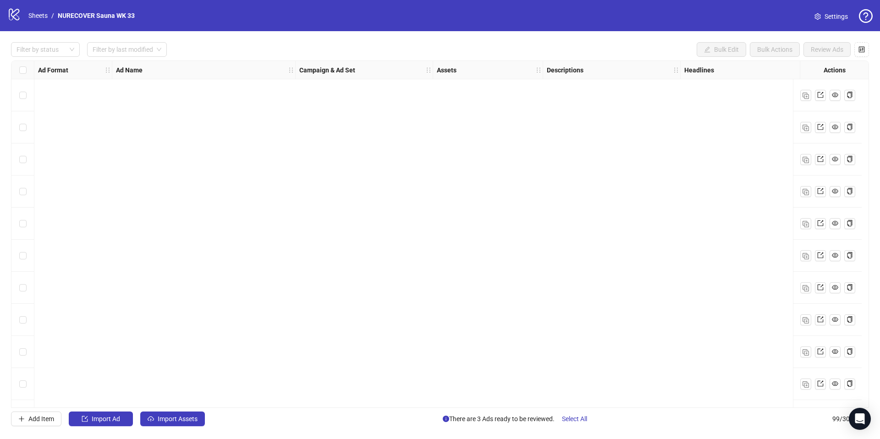
scroll to position [2853, 0]
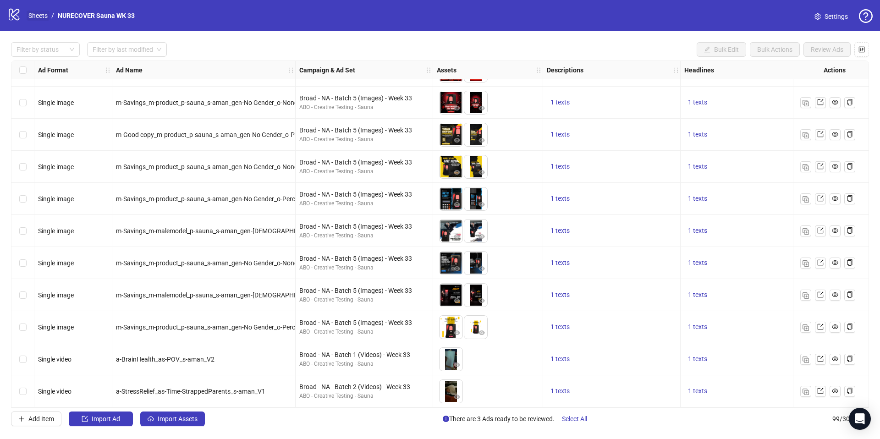
click at [36, 19] on link "Sheets" at bounding box center [38, 16] width 23 height 10
